Goal: Information Seeking & Learning: Learn about a topic

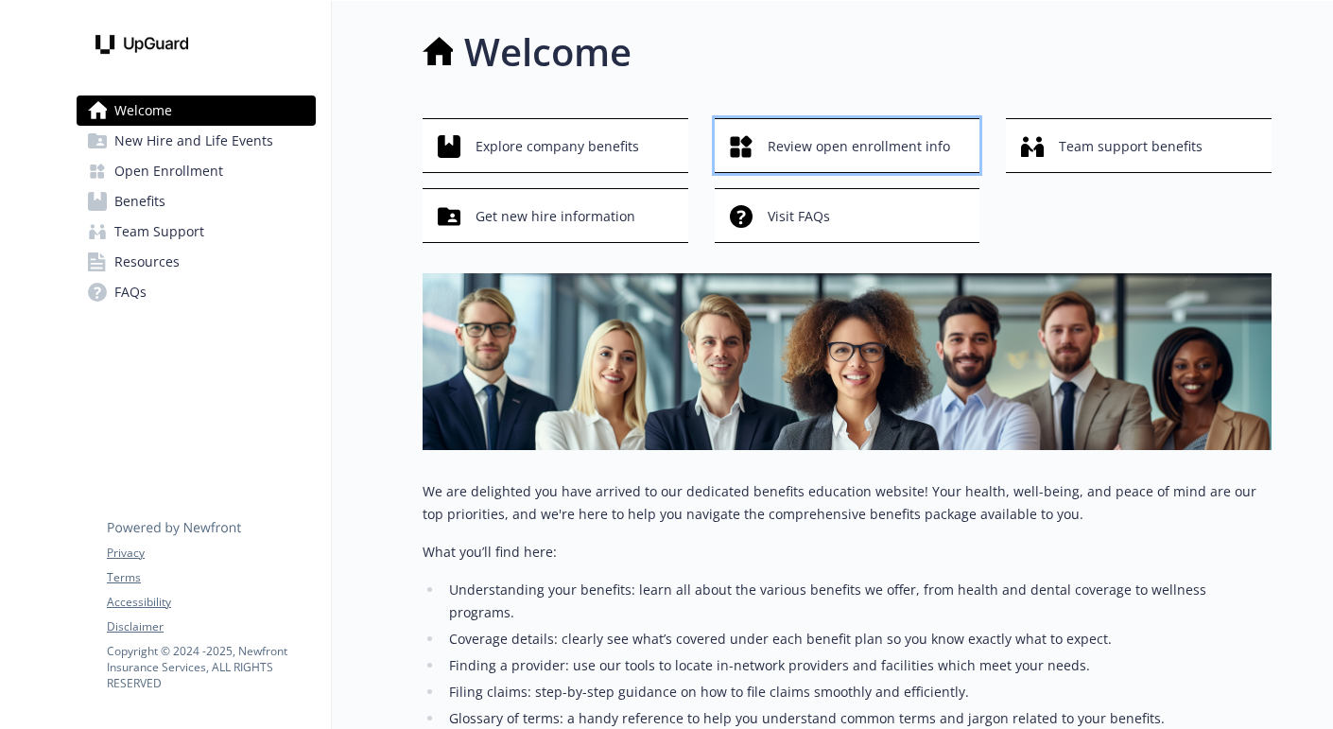
click at [793, 148] on span "Review open enrollment info" at bounding box center [859, 147] width 182 height 36
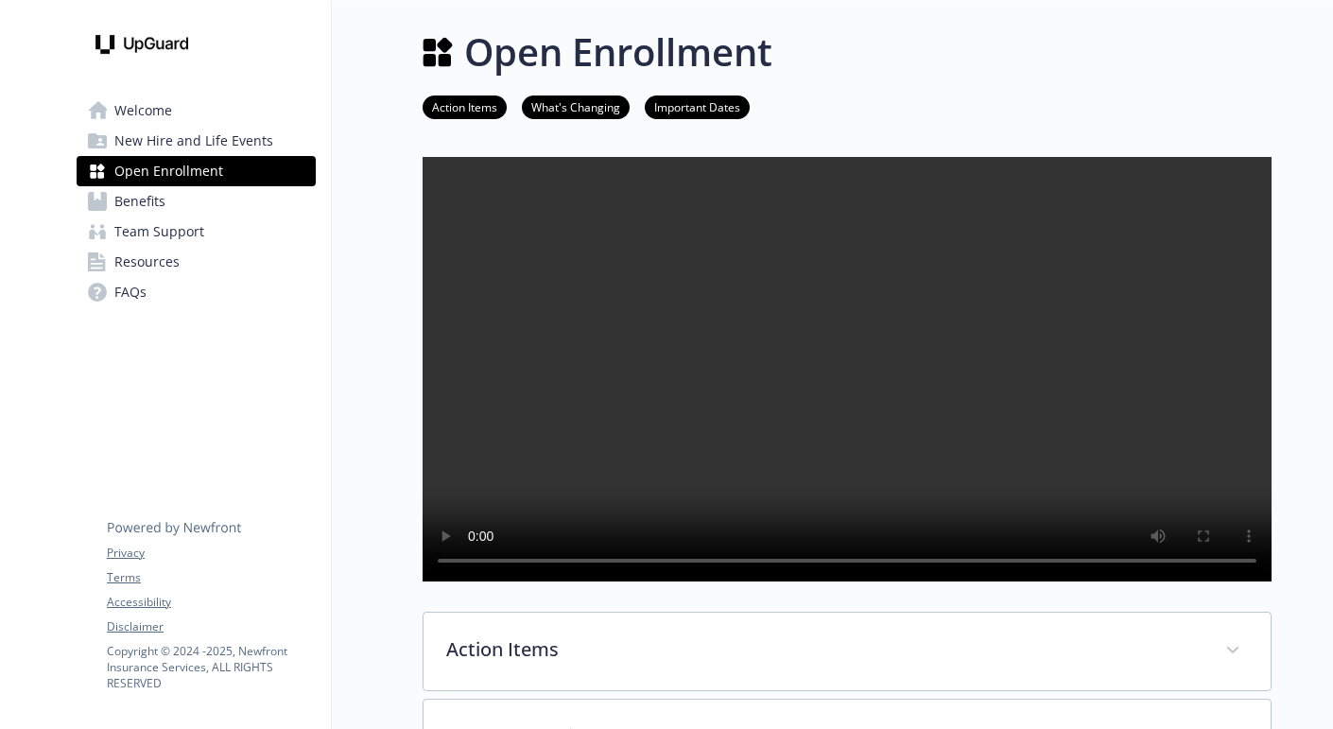
click at [736, 388] on video at bounding box center [847, 369] width 849 height 425
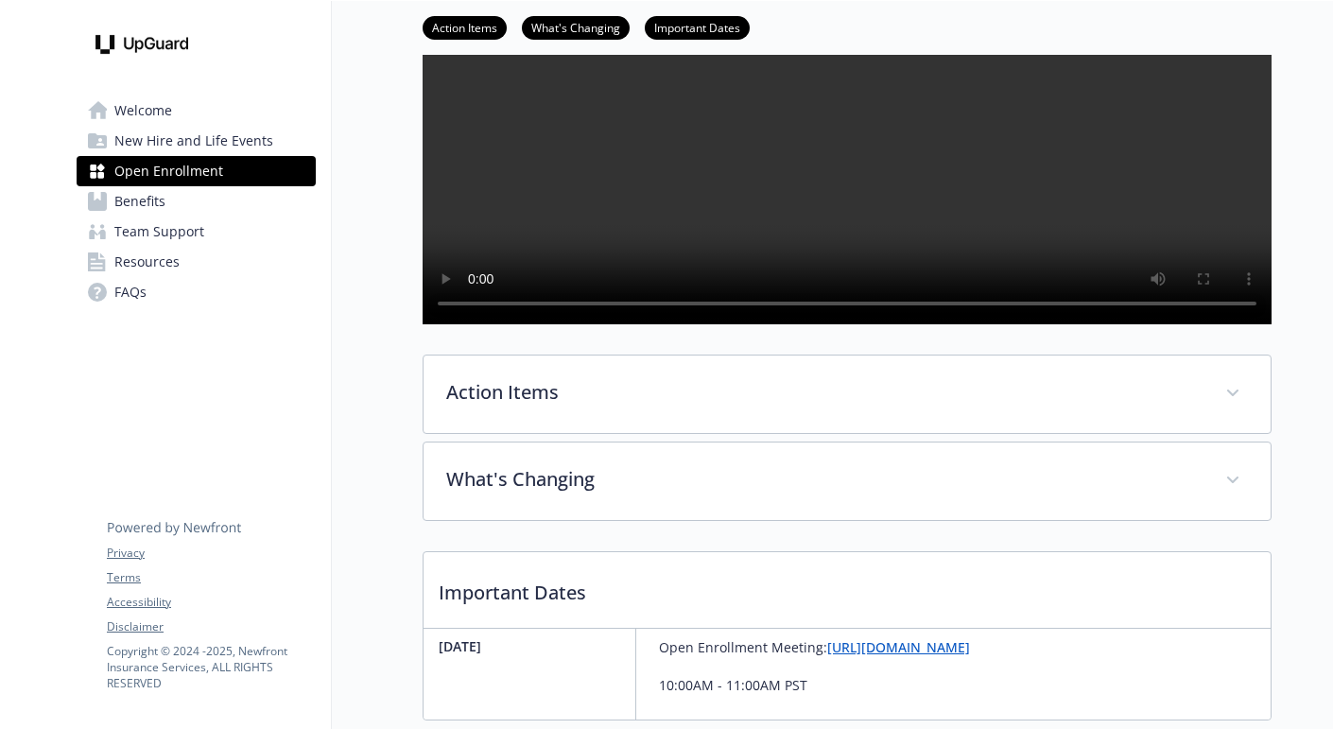
scroll to position [435, 0]
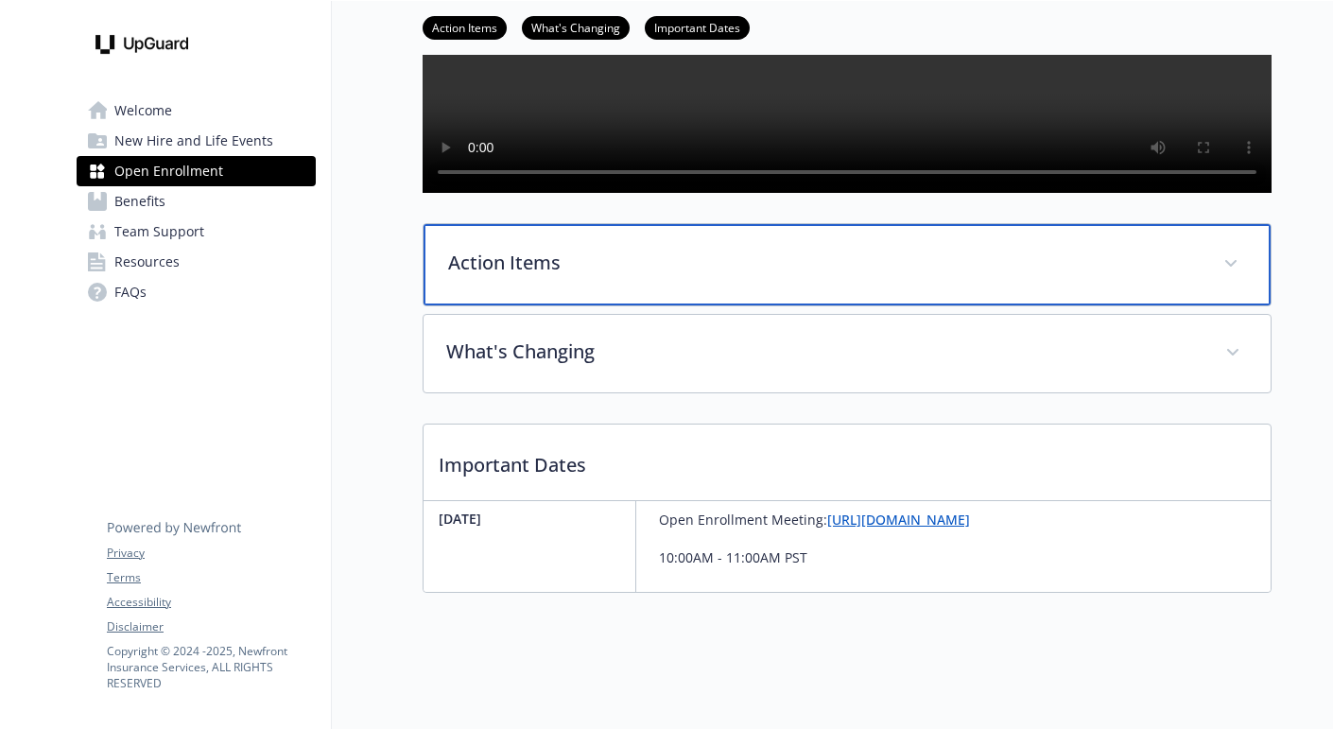
click at [756, 269] on p "Action Items" at bounding box center [824, 263] width 753 height 28
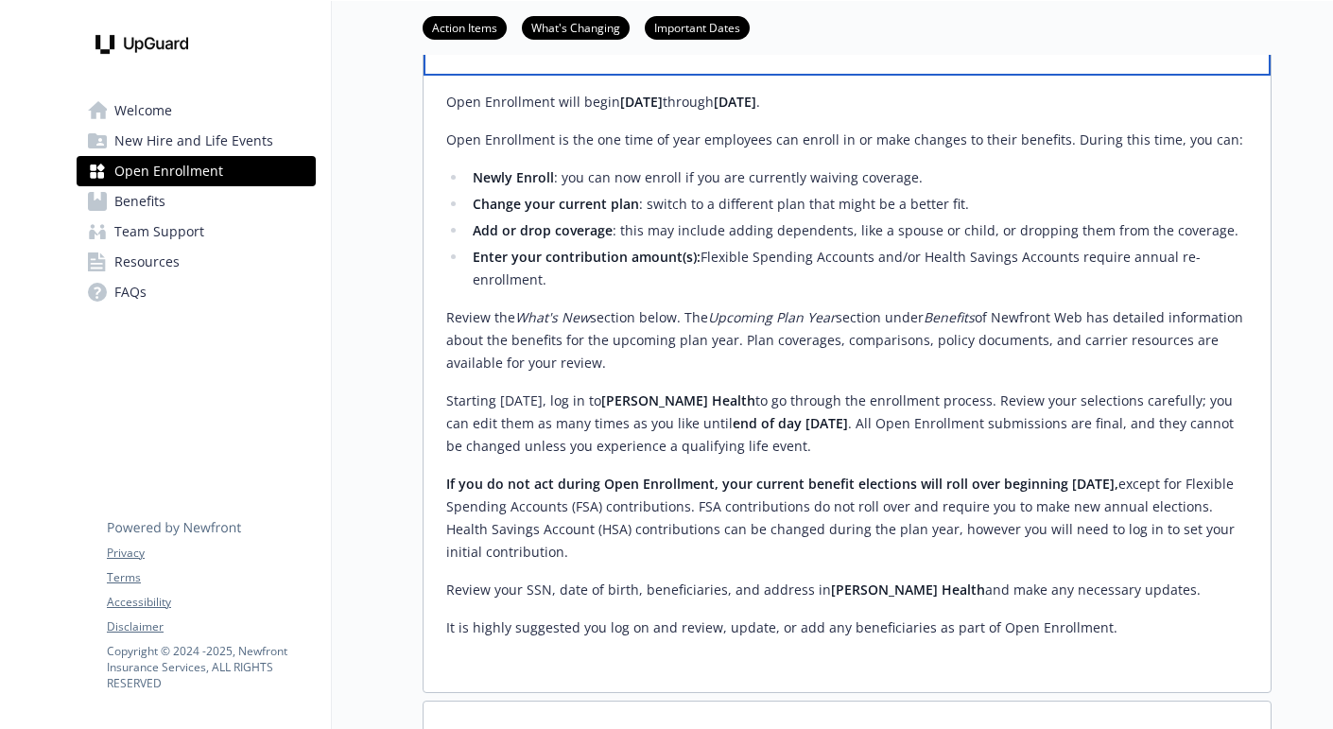
scroll to position [657, 0]
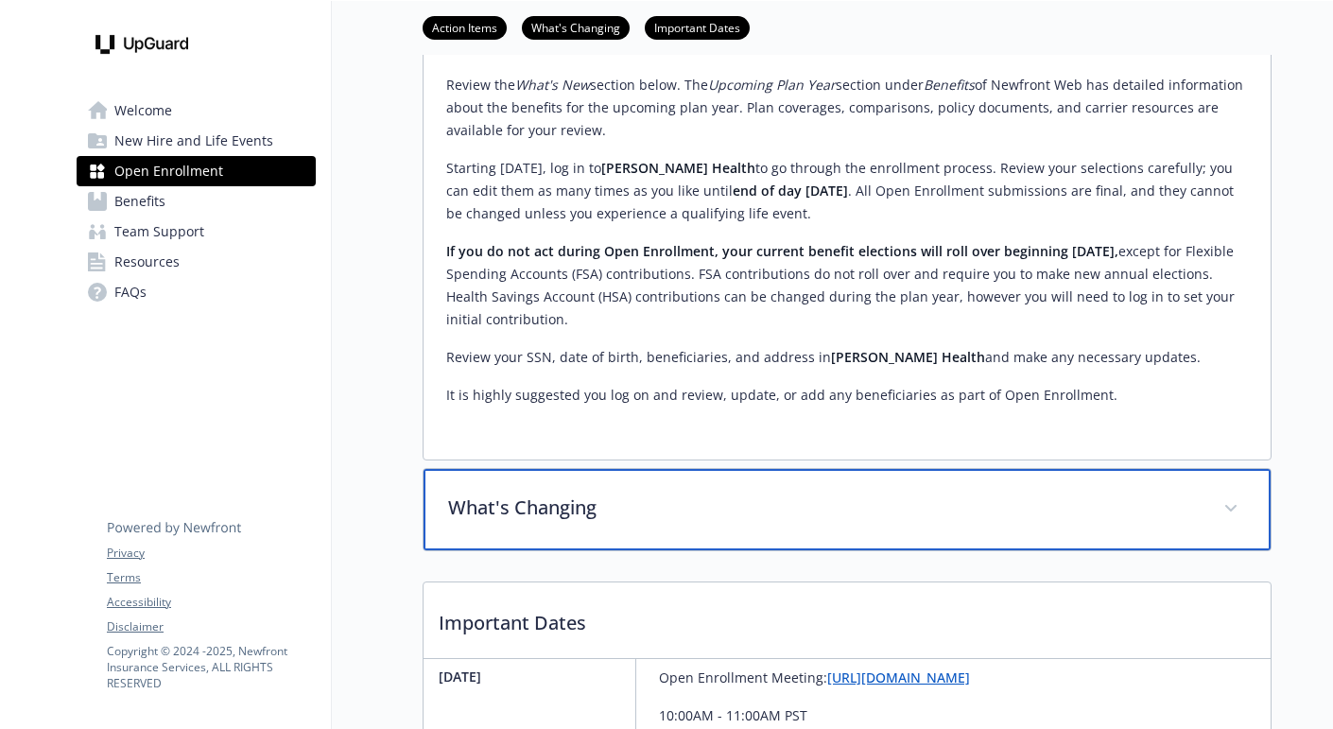
click at [651, 522] on p "What's Changing" at bounding box center [824, 508] width 753 height 28
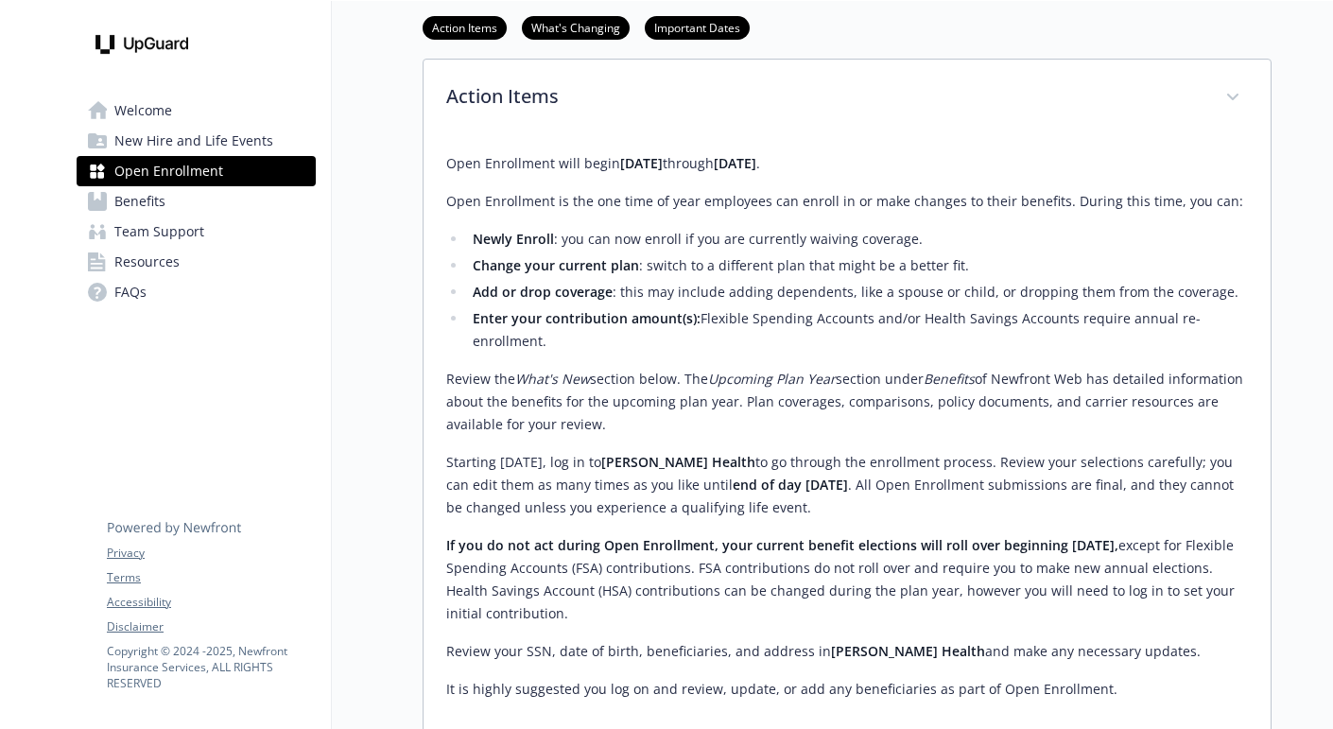
scroll to position [0, 0]
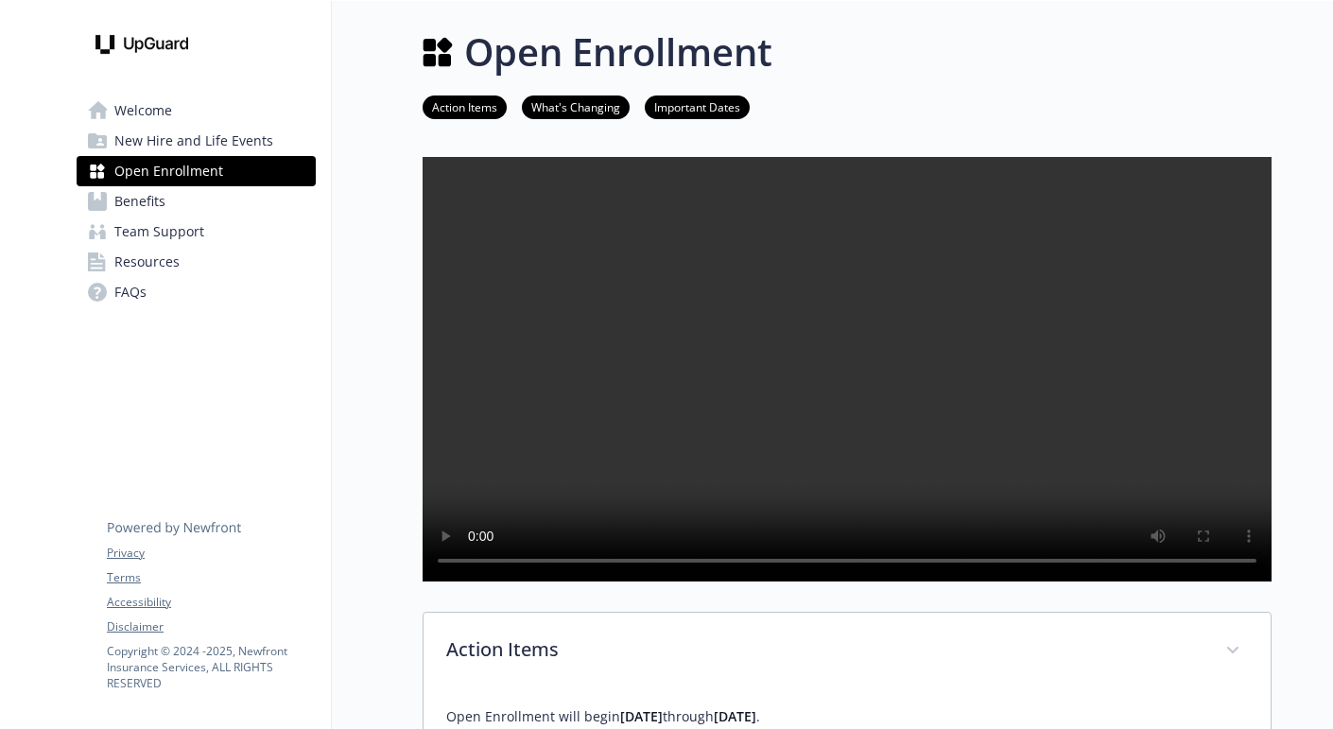
click at [646, 473] on video at bounding box center [847, 369] width 849 height 425
